Goal: Task Accomplishment & Management: Complete application form

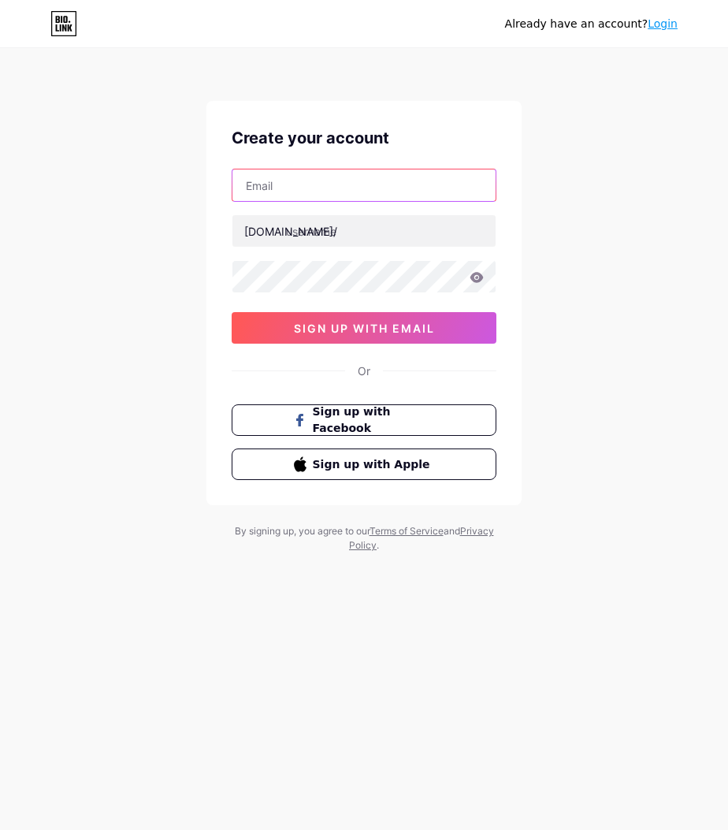
click at [278, 181] on input "text" at bounding box center [364, 186] width 263 height 32
paste input "[EMAIL_ADDRESS][DOMAIN_NAME]"
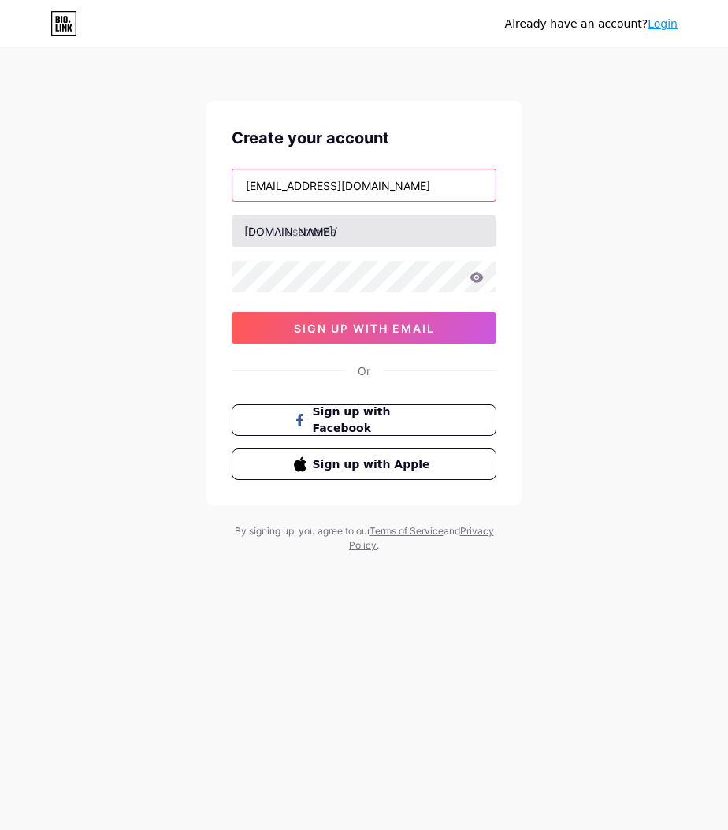
type input "[EMAIL_ADDRESS][DOMAIN_NAME]"
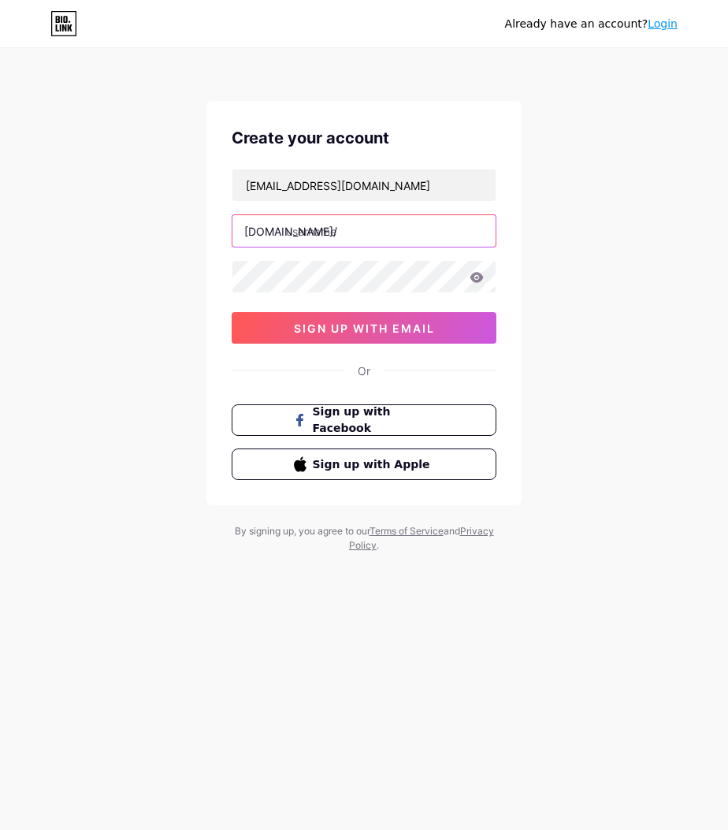
click at [317, 238] on input "text" at bounding box center [364, 231] width 263 height 32
type input "onairlehavre"
click at [475, 277] on icon at bounding box center [477, 277] width 14 height 11
click at [475, 277] on icon at bounding box center [476, 278] width 16 height 16
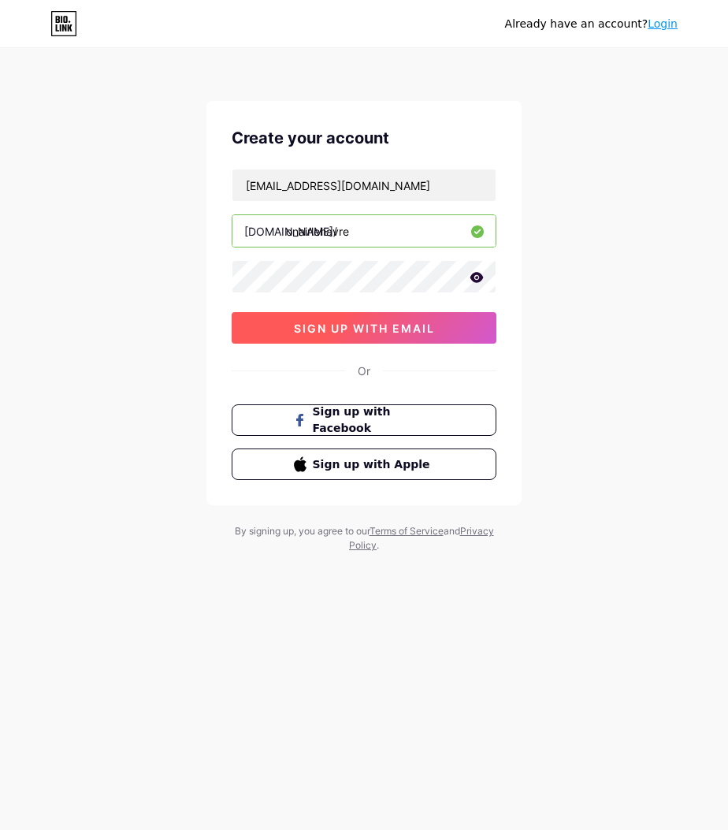
click at [418, 331] on span "sign up with email" at bounding box center [364, 328] width 141 height 13
